Goal: Task Accomplishment & Management: Manage account settings

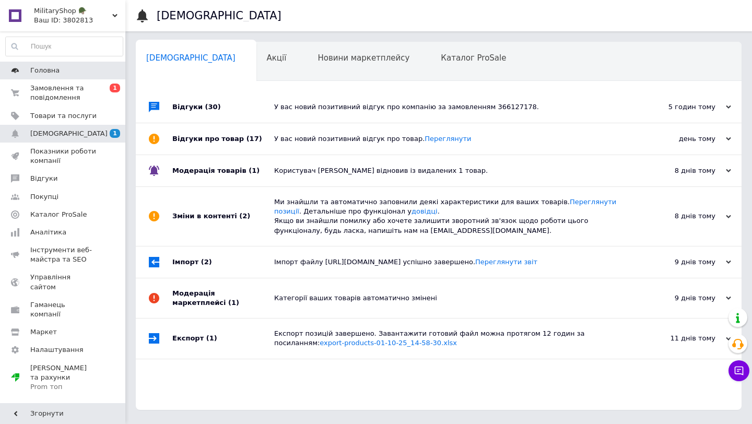
click at [89, 76] on link "Головна" at bounding box center [64, 71] width 129 height 18
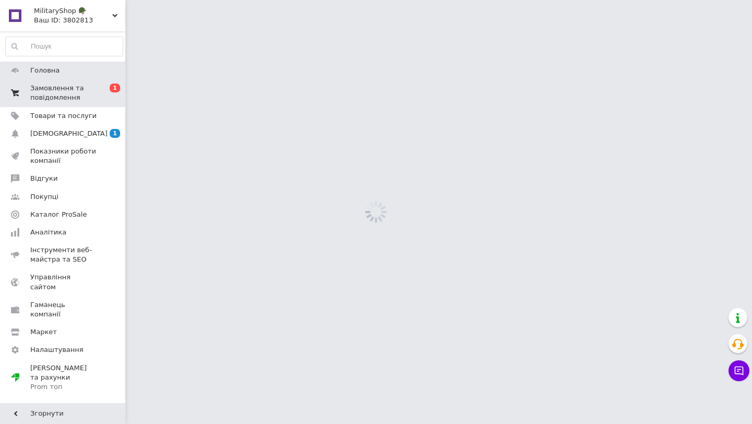
click at [86, 94] on span "Замовлення та повідомлення" at bounding box center [63, 93] width 66 height 19
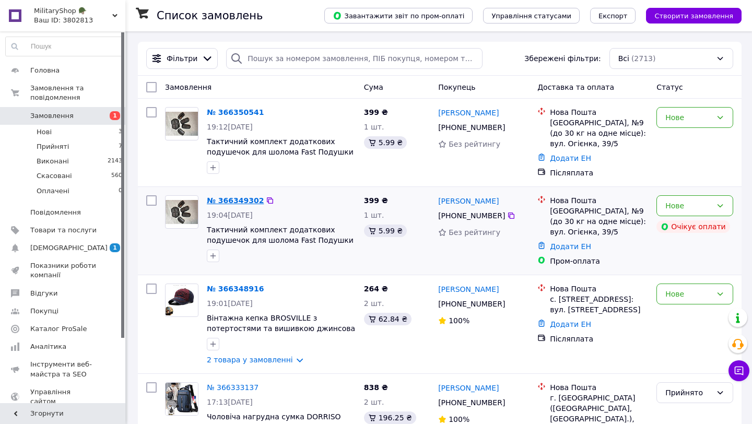
click at [236, 204] on link "№ 366349302" at bounding box center [235, 200] width 57 height 8
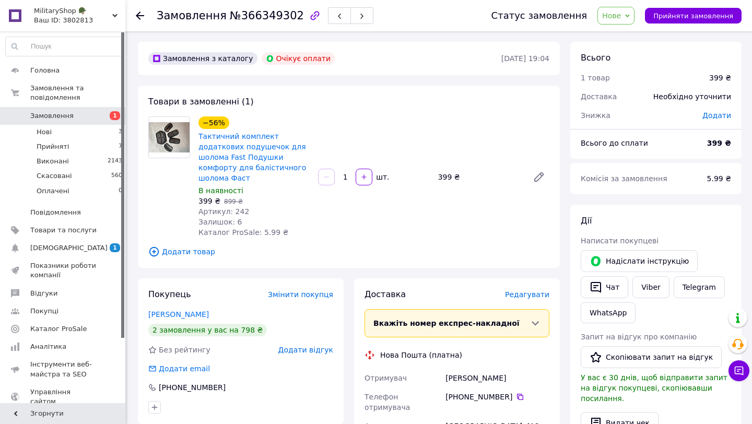
scroll to position [196, 0]
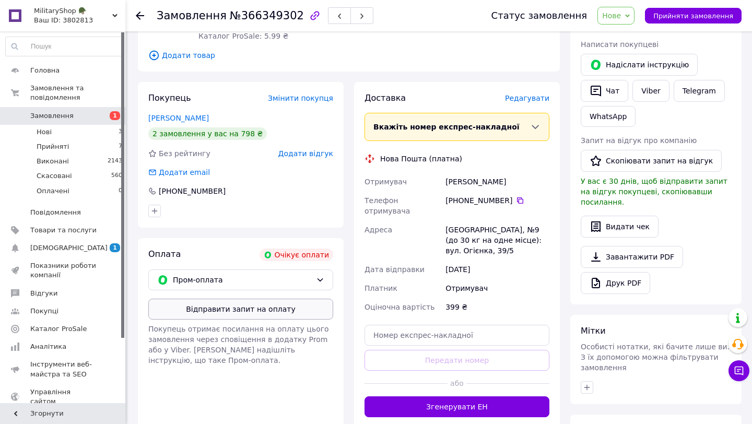
click at [244, 308] on button "Відправити запит на оплату" at bounding box center [240, 309] width 185 height 21
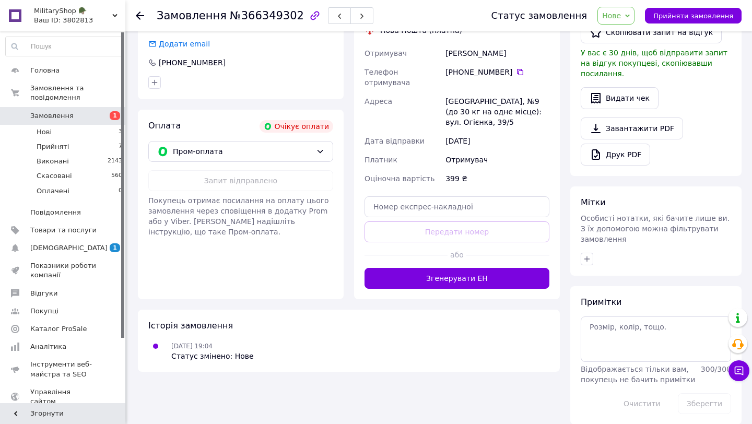
scroll to position [0, 0]
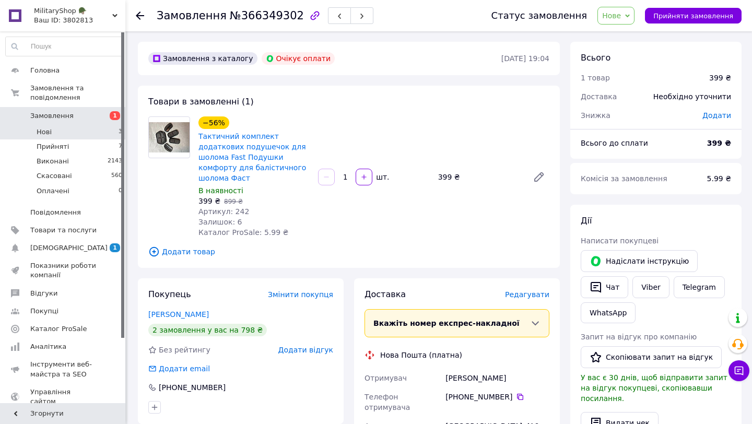
click at [43, 131] on span "Нові" at bounding box center [44, 131] width 15 height 9
